Goal: Task Accomplishment & Management: Manage account settings

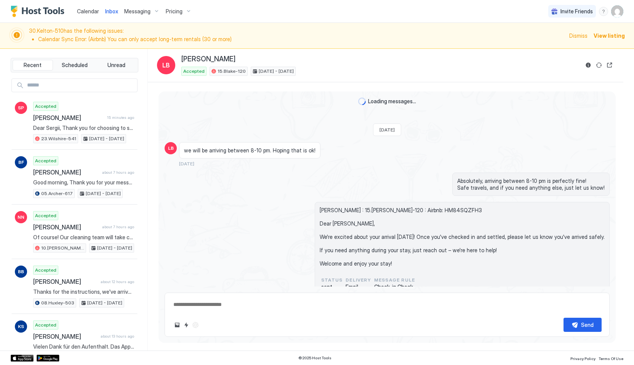
type textarea "*"
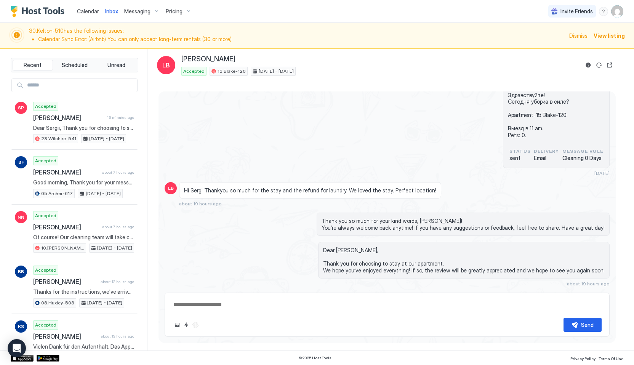
click at [85, 20] on button "Calendar" at bounding box center [88, 11] width 28 height 22
click at [85, 11] on span "Calendar" at bounding box center [88, 11] width 22 height 6
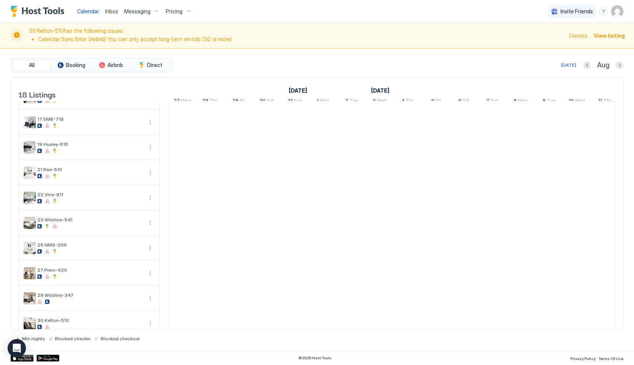
scroll to position [231, 0]
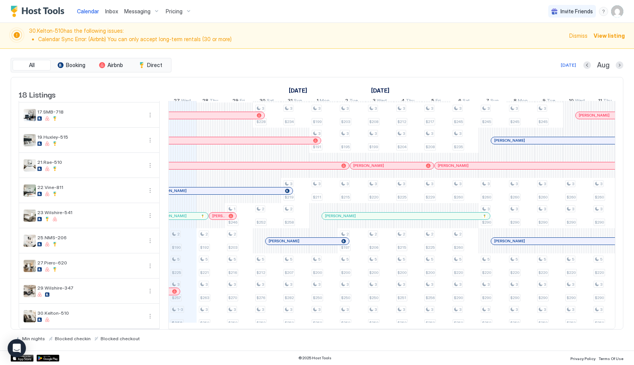
click at [181, 14] on div "Pricing" at bounding box center [179, 11] width 32 height 13
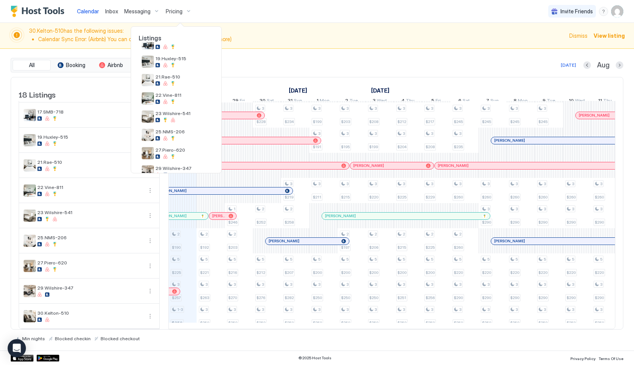
scroll to position [205, 0]
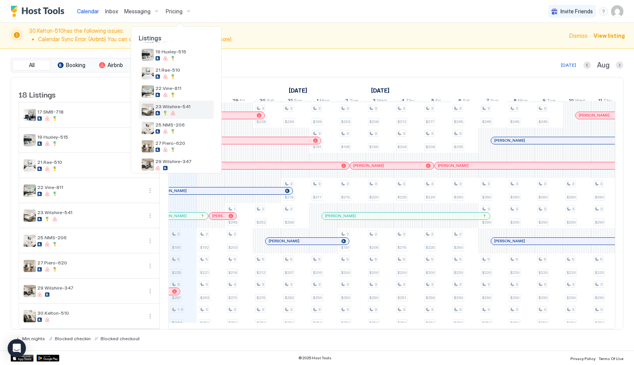
click at [180, 108] on span "23.Wilshire-541" at bounding box center [182, 107] width 55 height 6
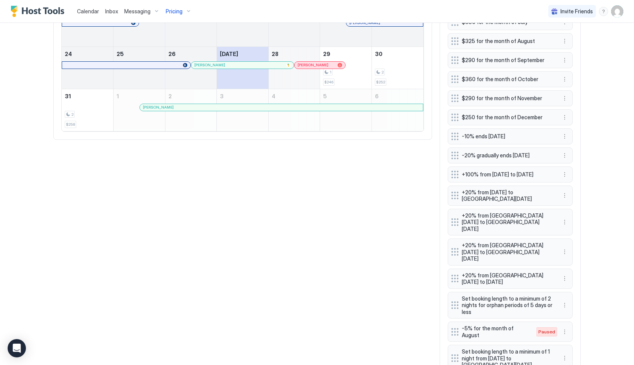
scroll to position [474, 0]
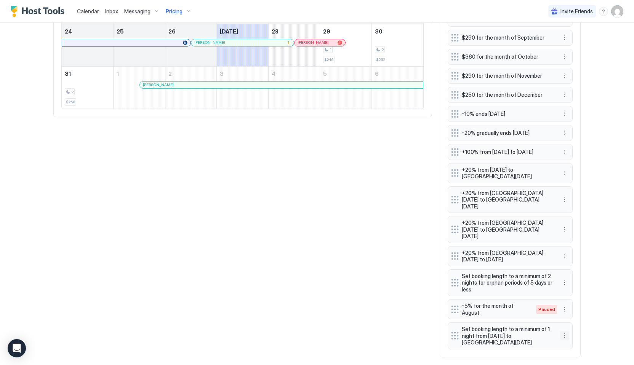
click at [566, 331] on button "More options" at bounding box center [564, 335] width 9 height 9
click at [574, 360] on div "Delete" at bounding box center [574, 357] width 29 height 12
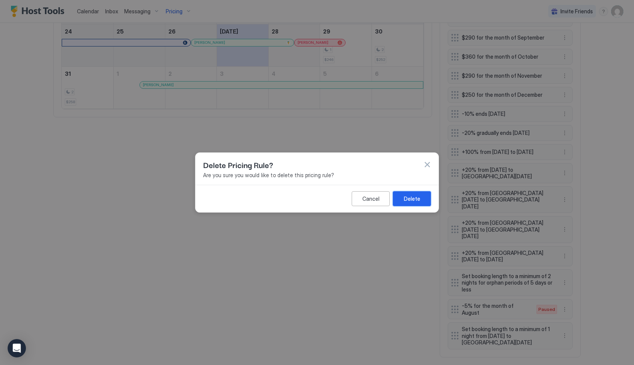
click at [396, 196] on button "Delete" at bounding box center [412, 198] width 38 height 15
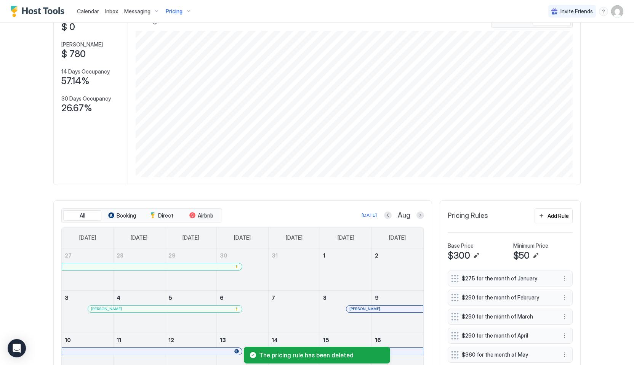
scroll to position [0, 0]
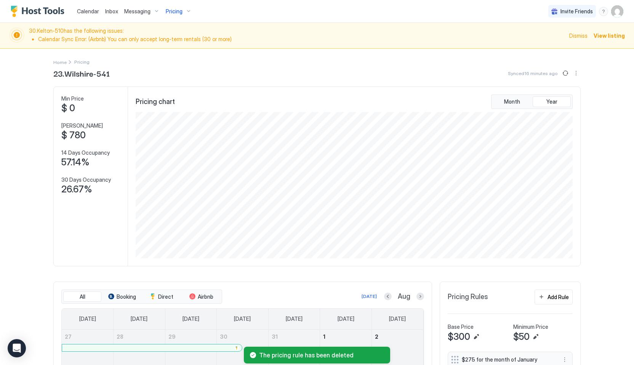
click at [86, 14] on span "Calendar" at bounding box center [88, 11] width 22 height 6
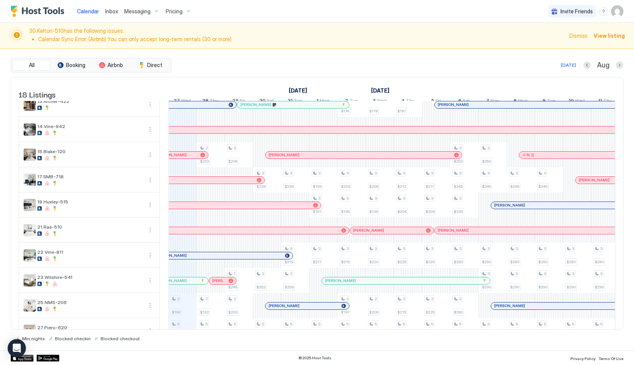
scroll to position [231, 0]
